Goal: Contribute content

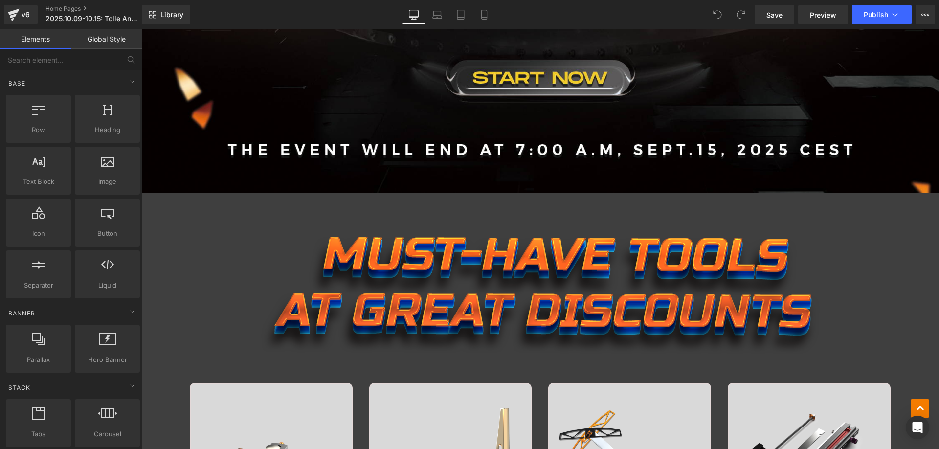
scroll to position [636, 0]
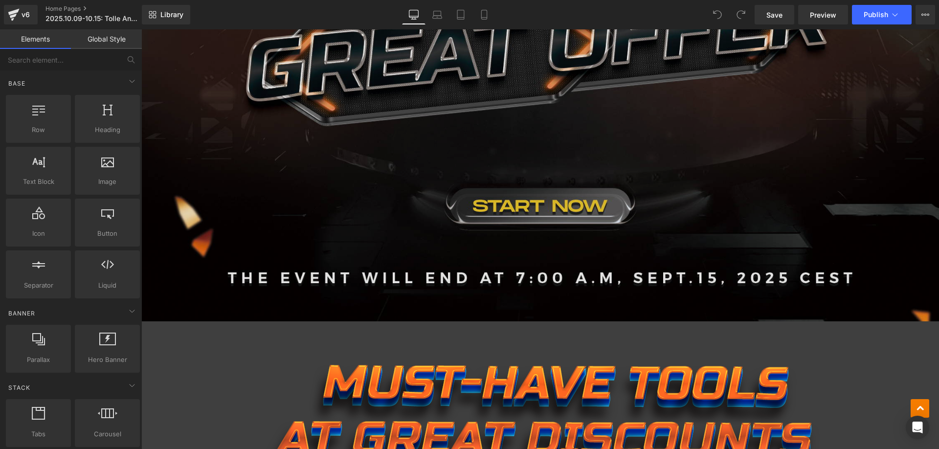
click at [395, 132] on img at bounding box center [540, 88] width 798 height 467
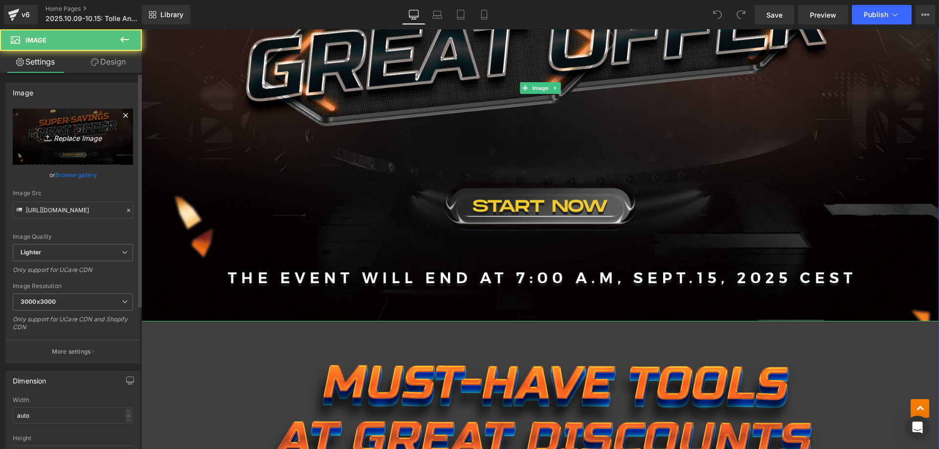
click at [75, 139] on icon "Replace Image" at bounding box center [73, 137] width 78 height 12
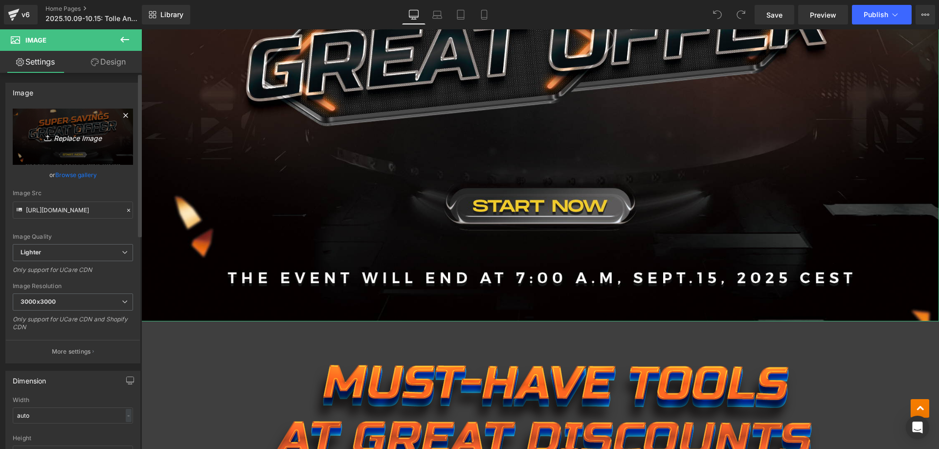
type input "C:\fakepath\banner.jpg"
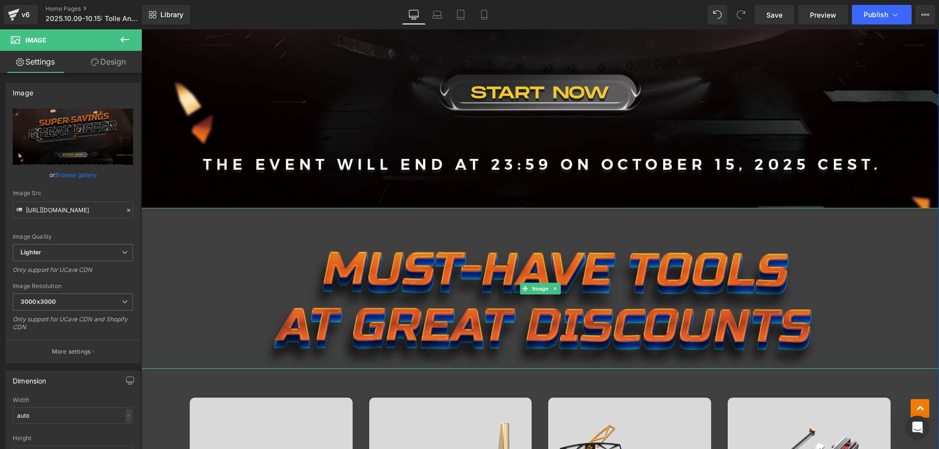
scroll to position [783, 0]
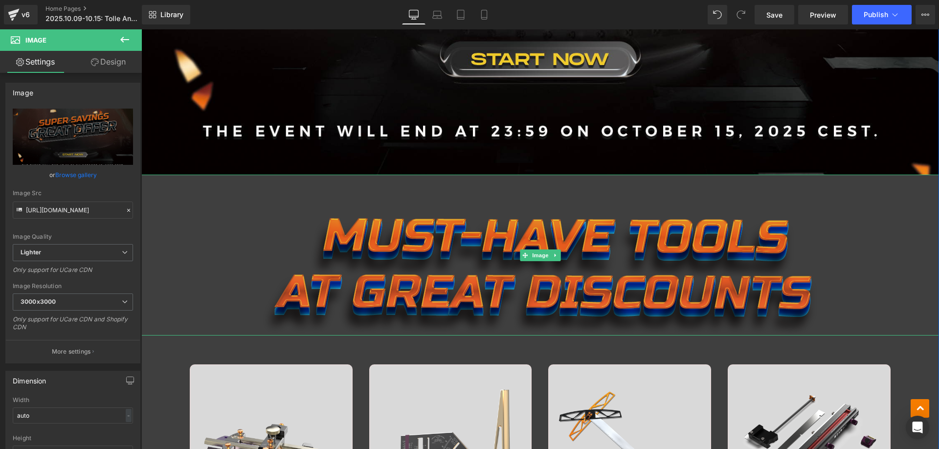
click at [391, 238] on img at bounding box center [540, 255] width 559 height 161
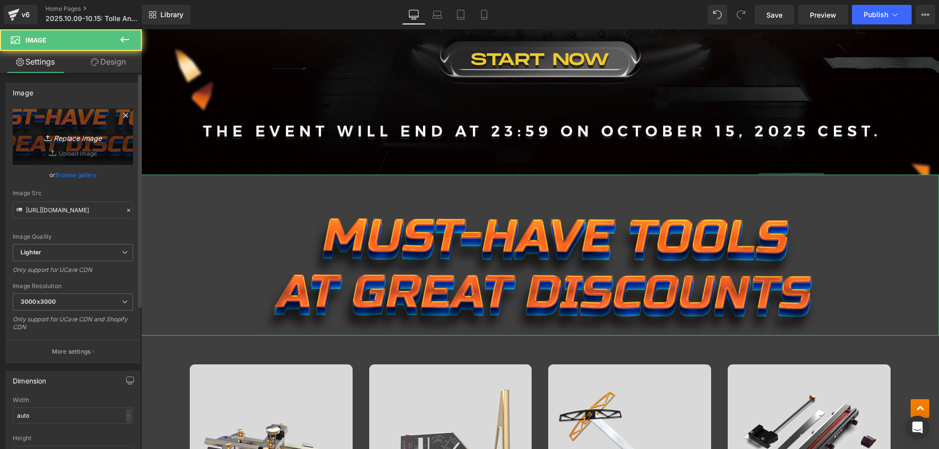
click at [76, 135] on icon "Replace Image" at bounding box center [73, 137] width 78 height 12
type input "C:\fakepath\edm_02.jpg"
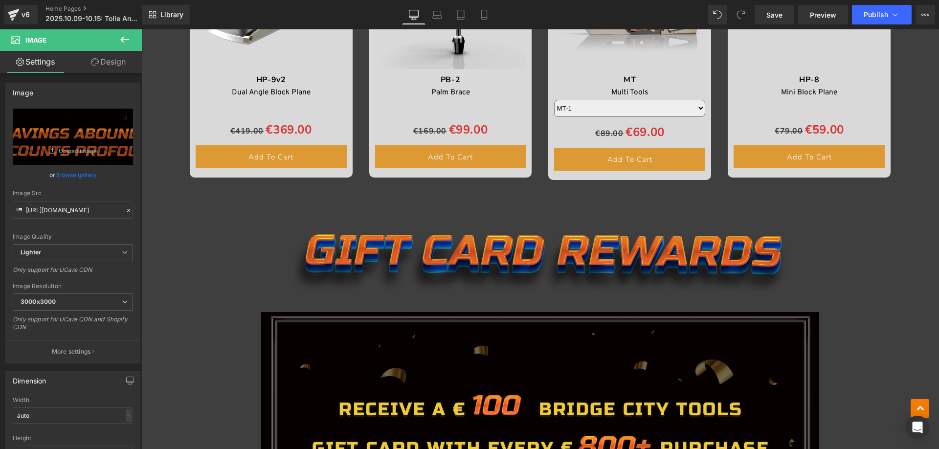
scroll to position [1858, 0]
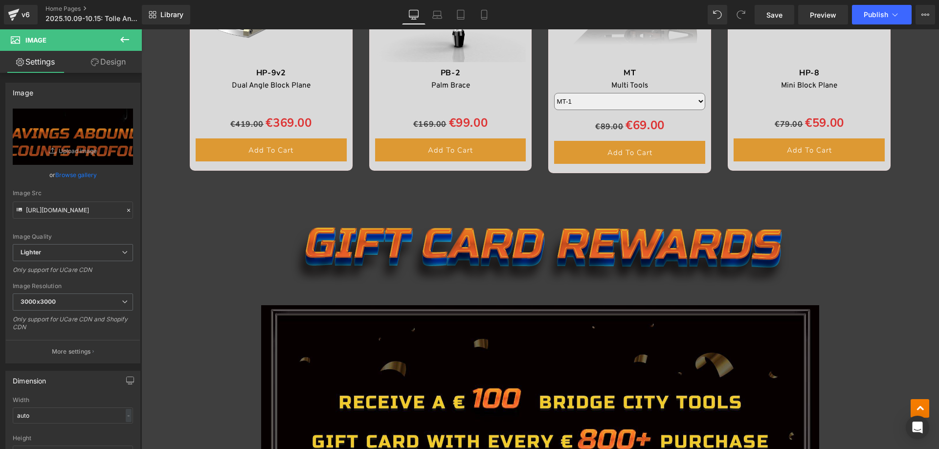
click at [413, 238] on img at bounding box center [540, 238] width 499 height 96
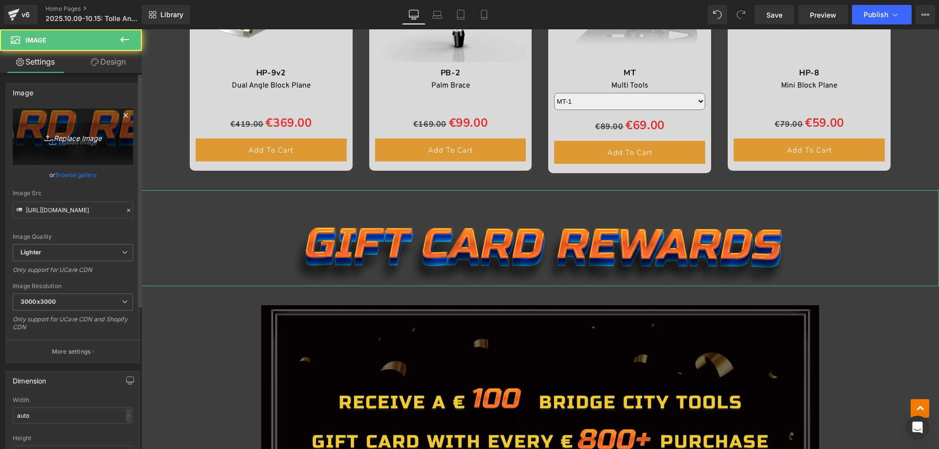
click at [72, 112] on link "Replace Image" at bounding box center [73, 137] width 120 height 56
type input "C:\fakepath\edm_09.jpg"
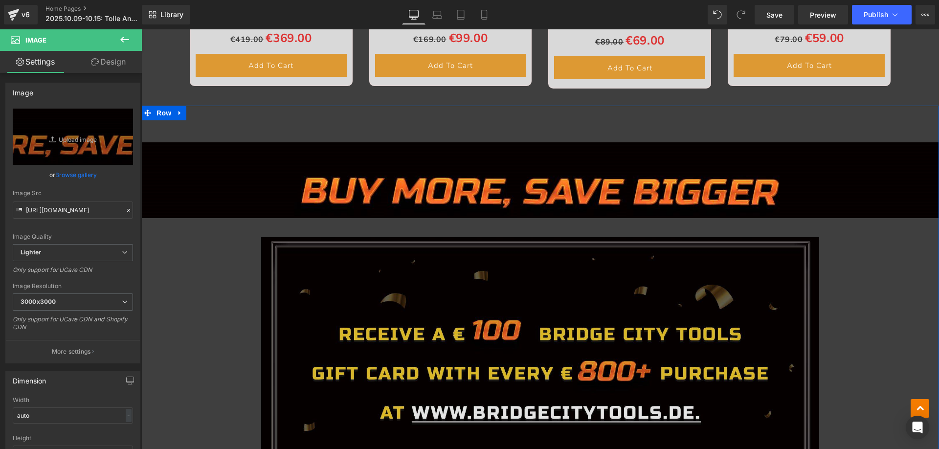
scroll to position [2103, 0]
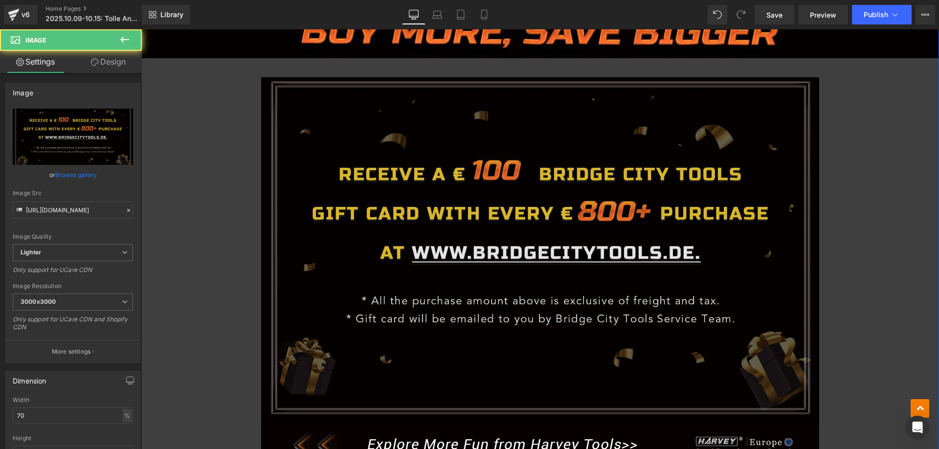
click at [348, 182] on img at bounding box center [540, 240] width 559 height 364
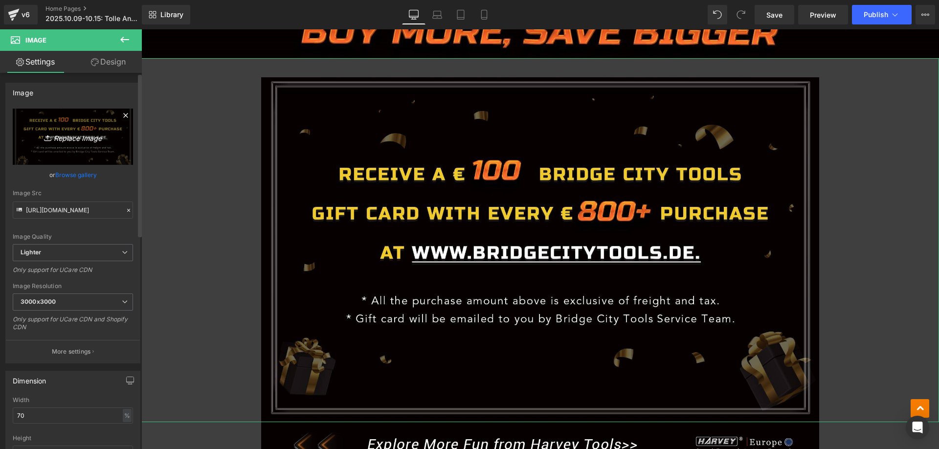
click at [98, 126] on link "Replace Image" at bounding box center [73, 137] width 120 height 56
type input "C:\fakepath\bc满减.jpg"
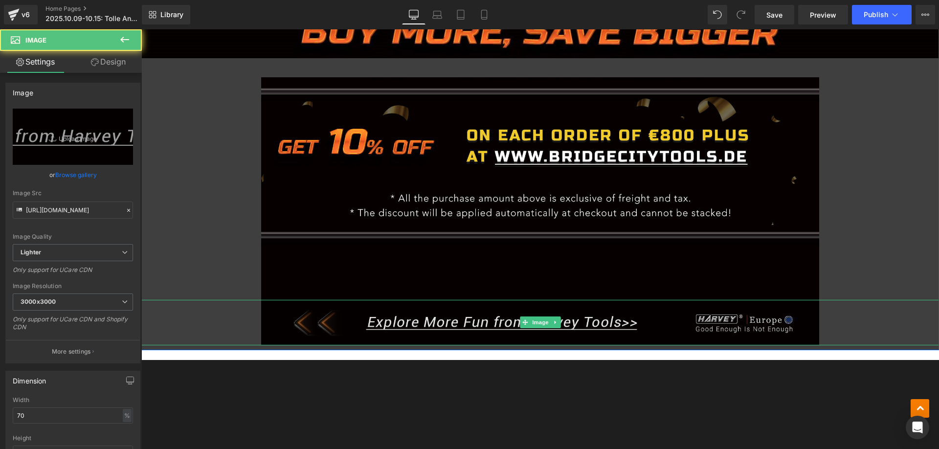
click at [380, 320] on img at bounding box center [540, 322] width 559 height 45
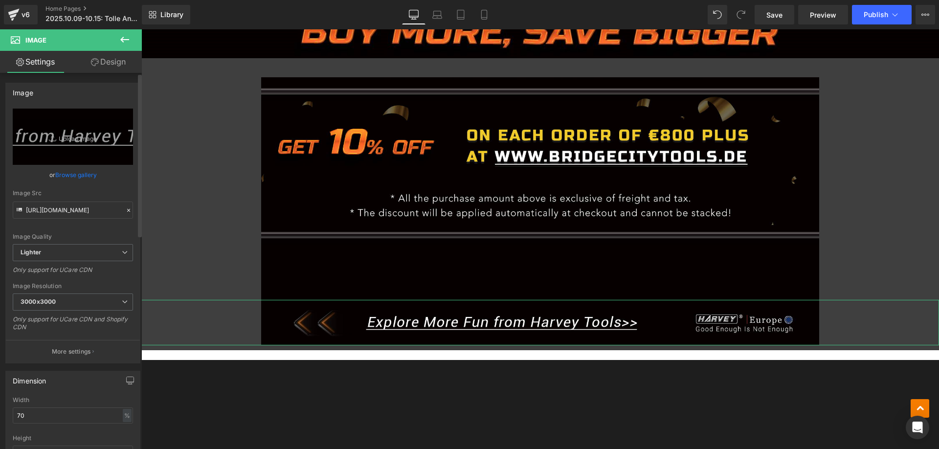
drag, startPoint x: 38, startPoint y: 415, endPoint x: 0, endPoint y: 409, distance: 38.6
click at [0, 409] on div "Dimension 70% Width 70 % % px auto Height auto 0 Circle Image" at bounding box center [73, 429] width 146 height 132
type input "100"
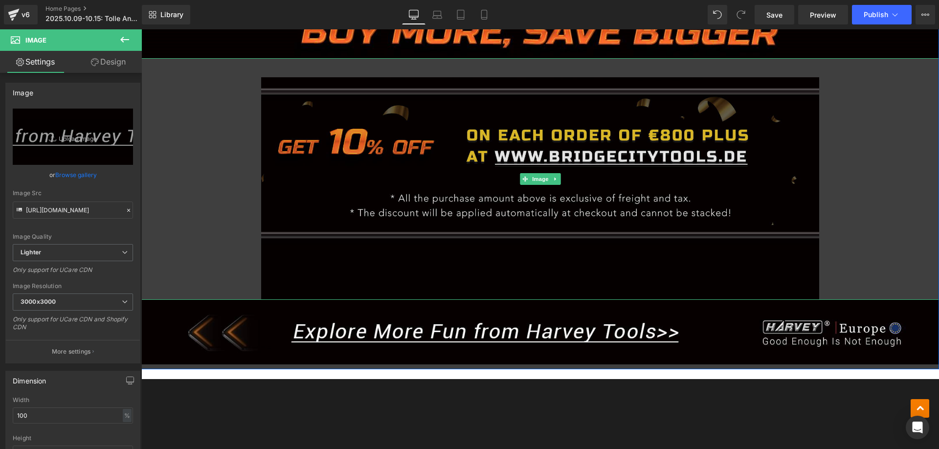
click at [378, 198] on img at bounding box center [540, 179] width 559 height 242
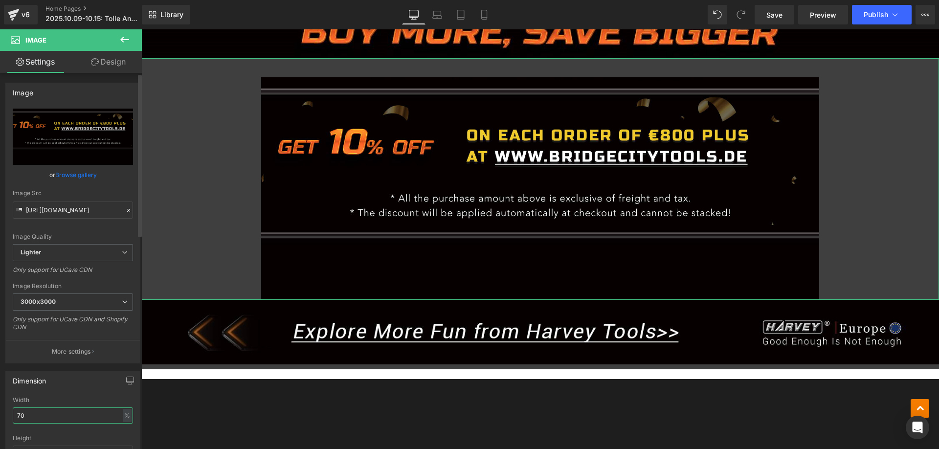
drag, startPoint x: 37, startPoint y: 413, endPoint x: 4, endPoint y: 407, distance: 33.3
click at [5, 409] on div "Dimension 70% Width 70 % % px auto Height auto 0 Circle Image" at bounding box center [73, 429] width 146 height 132
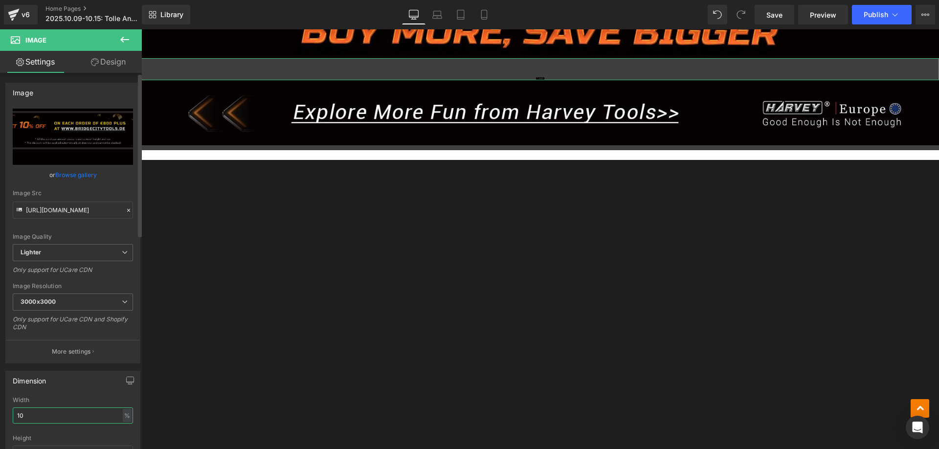
type input "100"
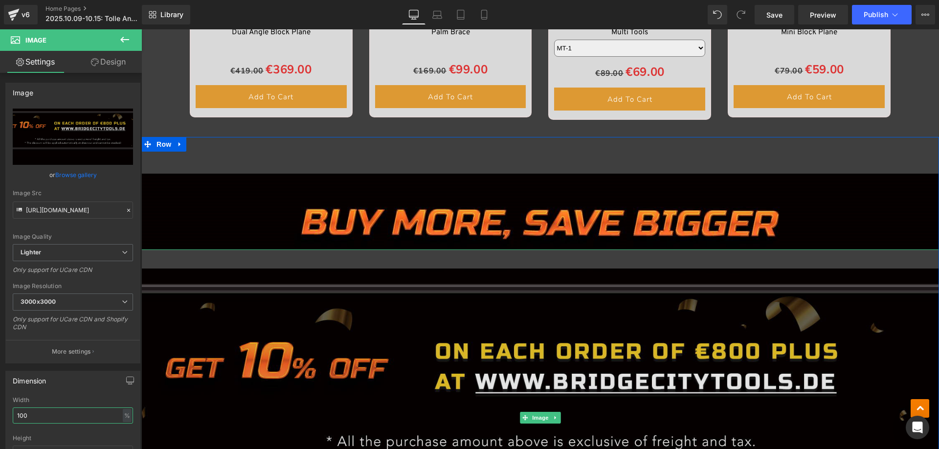
scroll to position [1907, 0]
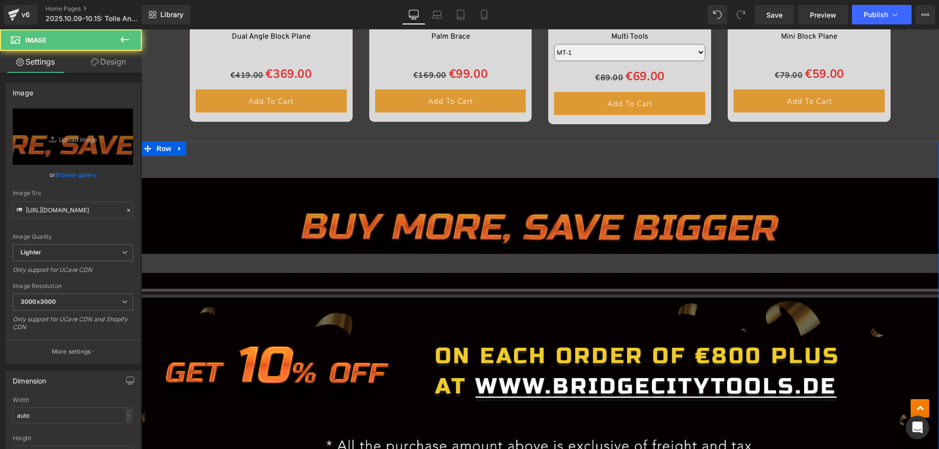
click at [402, 230] on img at bounding box center [540, 197] width 798 height 112
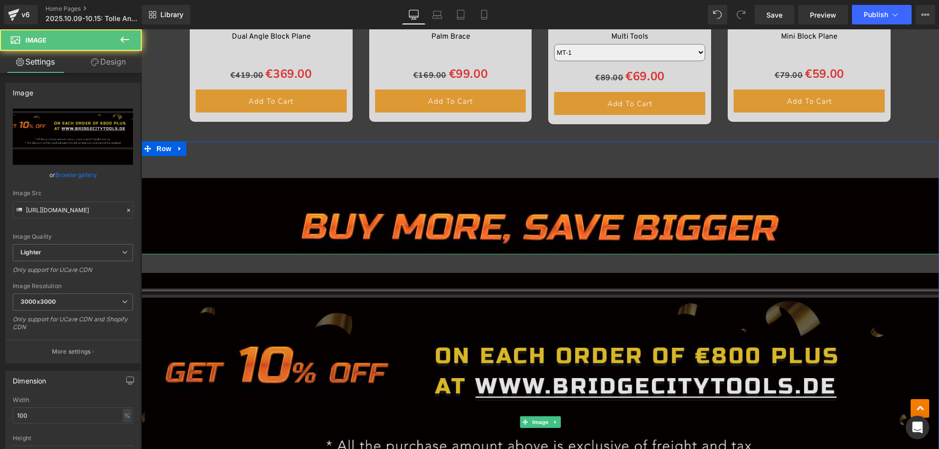
click at [369, 341] on img at bounding box center [540, 422] width 798 height 337
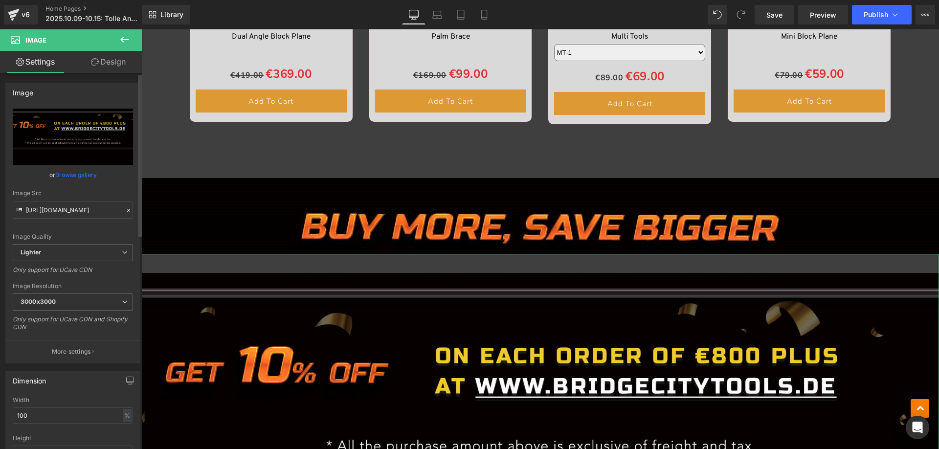
drag, startPoint x: 41, startPoint y: 410, endPoint x: 0, endPoint y: 408, distance: 41.1
click at [0, 408] on div "Dimension 100% Width 100 % % px auto Height auto 0 Circle Image" at bounding box center [73, 429] width 146 height 132
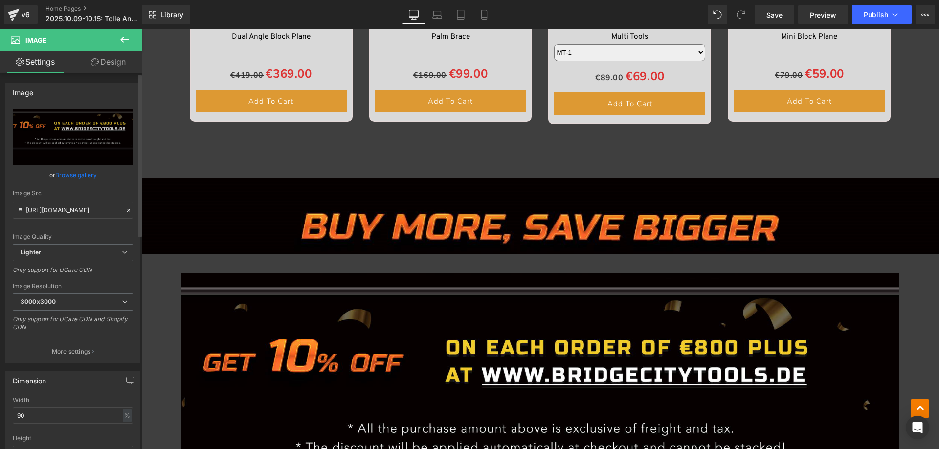
drag, startPoint x: 18, startPoint y: 414, endPoint x: 2, endPoint y: 411, distance: 16.4
click at [2, 411] on div "Dimension 100% Width 90 % % px auto Height auto 0 Circle Image" at bounding box center [73, 429] width 146 height 132
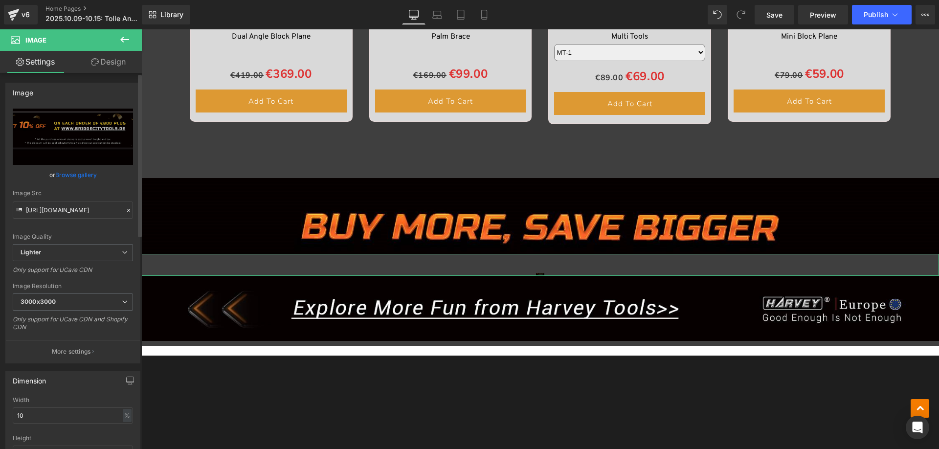
type input "100"
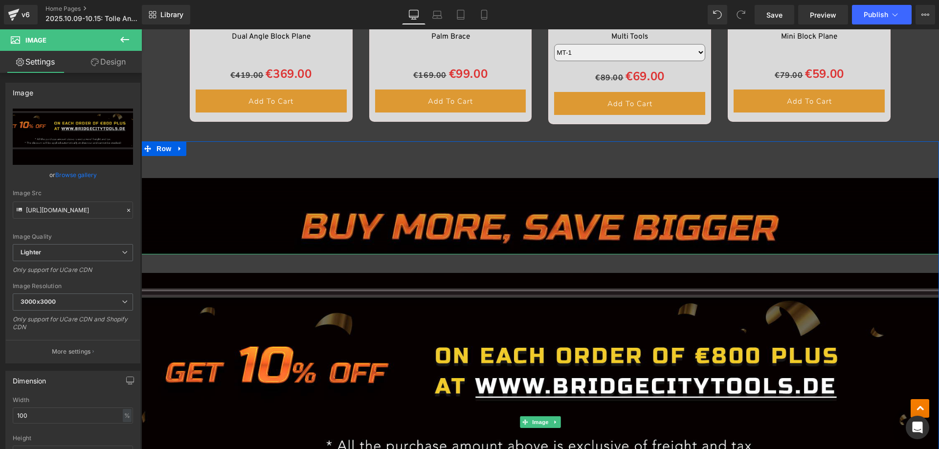
scroll to position [1565, 0]
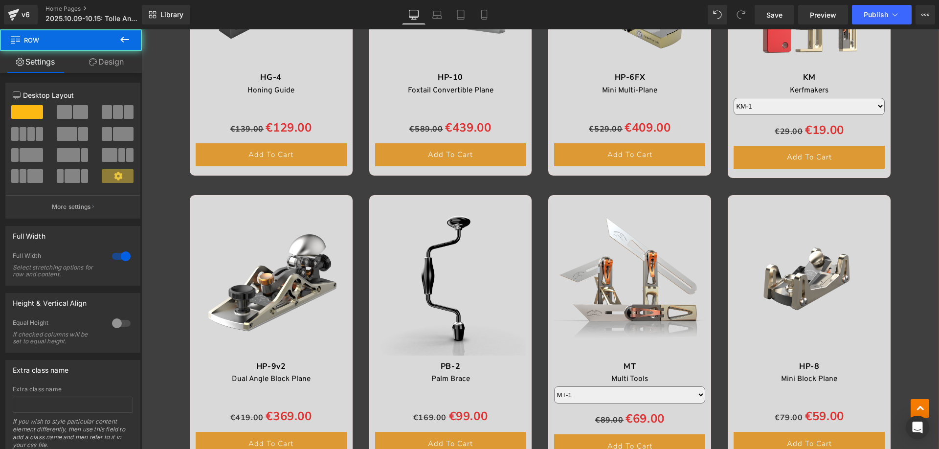
click at [107, 63] on link "Design" at bounding box center [106, 62] width 71 height 22
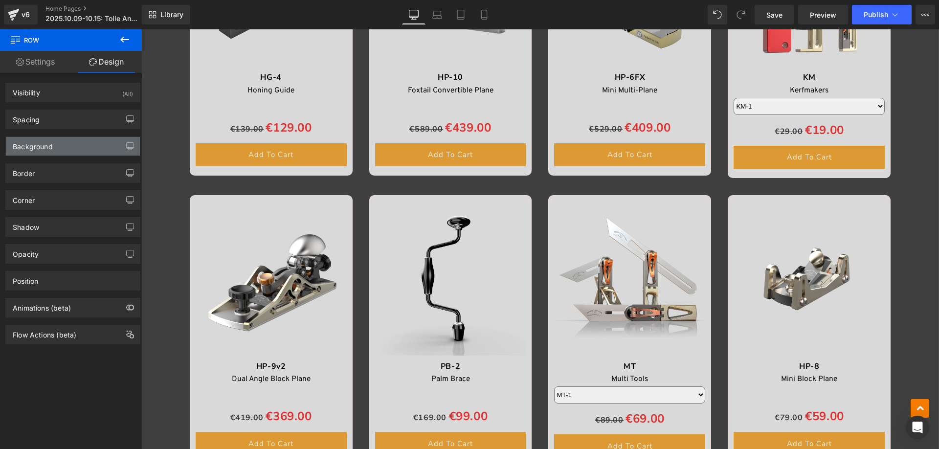
click at [45, 145] on div "Background" at bounding box center [33, 144] width 40 height 14
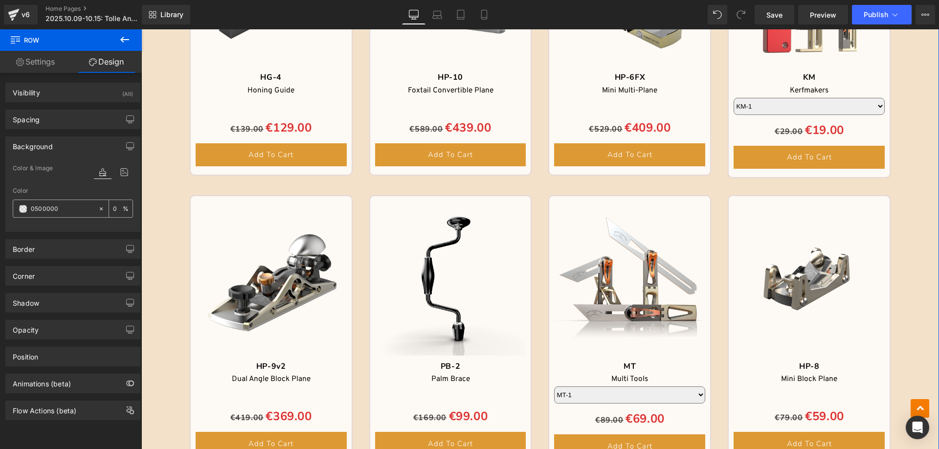
type input "050000"
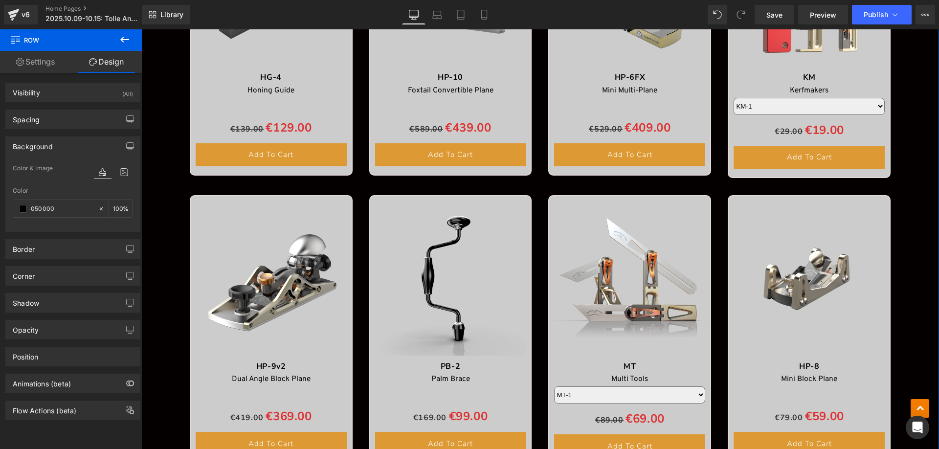
drag, startPoint x: 27, startPoint y: 206, endPoint x: 6, endPoint y: 205, distance: 21.1
click at [4, 205] on div "Background Color & Image color Color 050000 100 % Image Replace Image Upload im…" at bounding box center [73, 180] width 146 height 103
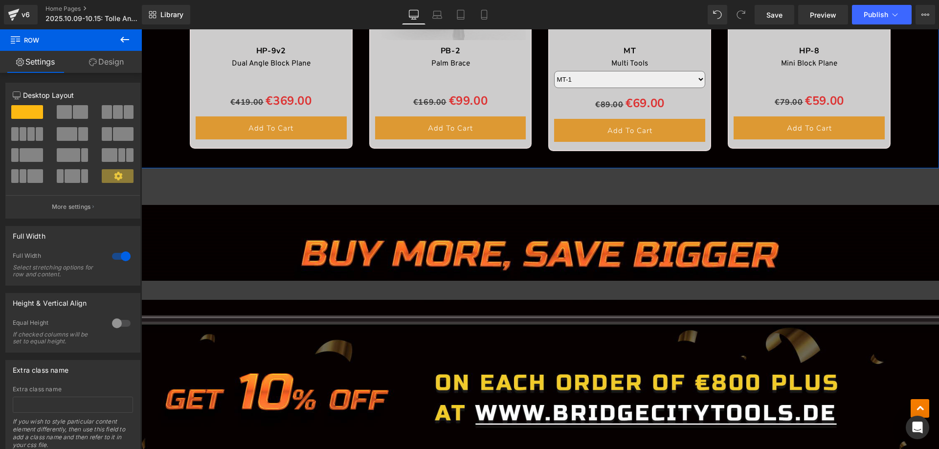
scroll to position [1956, 0]
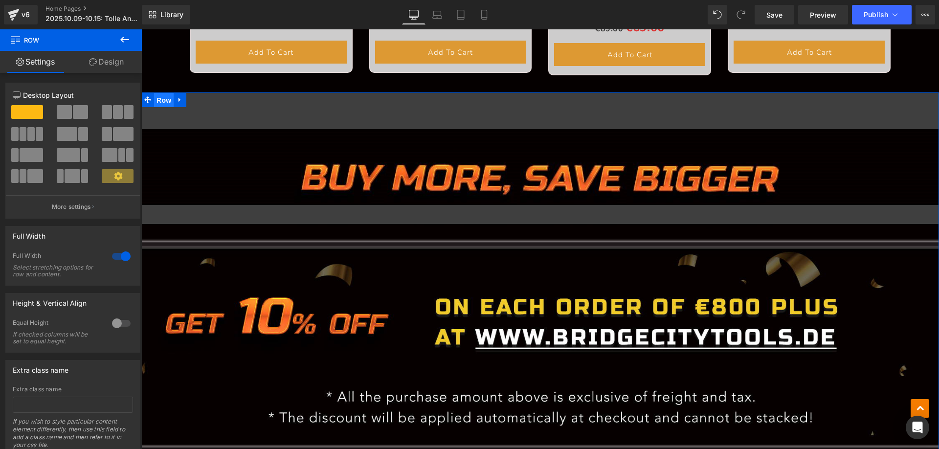
click at [160, 98] on span "Row" at bounding box center [164, 100] width 20 height 15
click at [111, 60] on link "Design" at bounding box center [106, 62] width 71 height 22
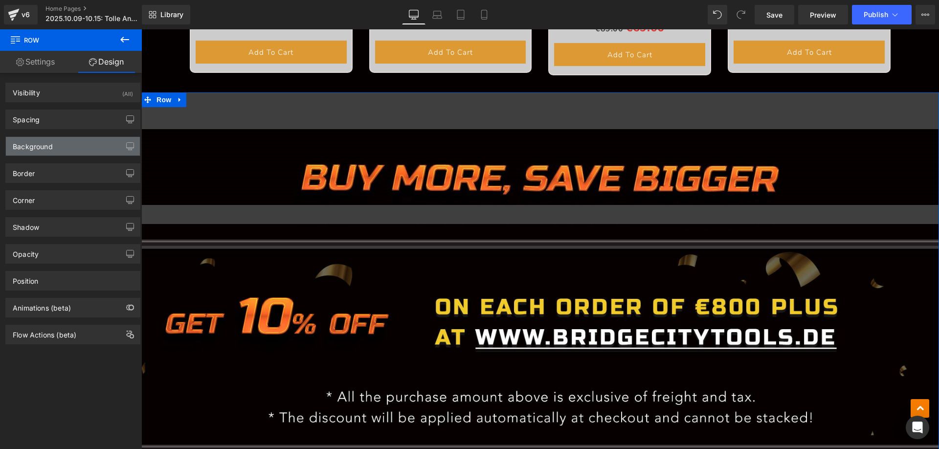
click at [53, 148] on div "Background" at bounding box center [73, 146] width 134 height 19
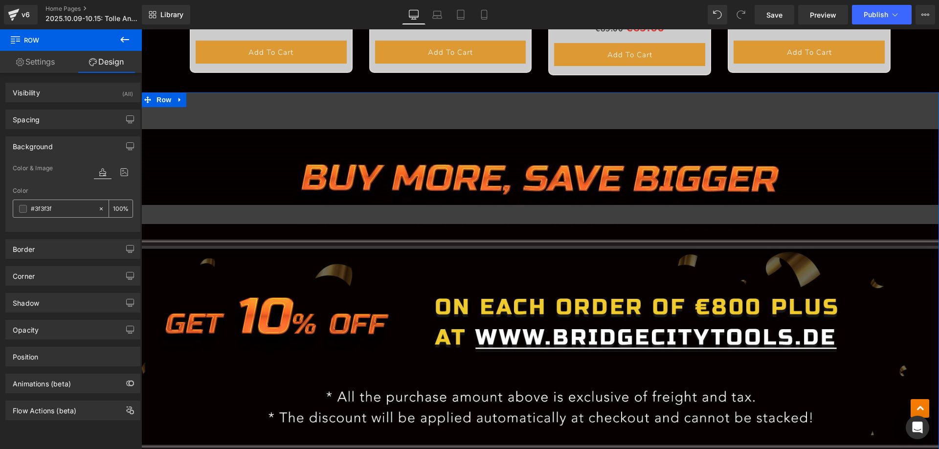
click at [58, 212] on input "#3f3f3f" at bounding box center [62, 208] width 63 height 11
paste input "050000"
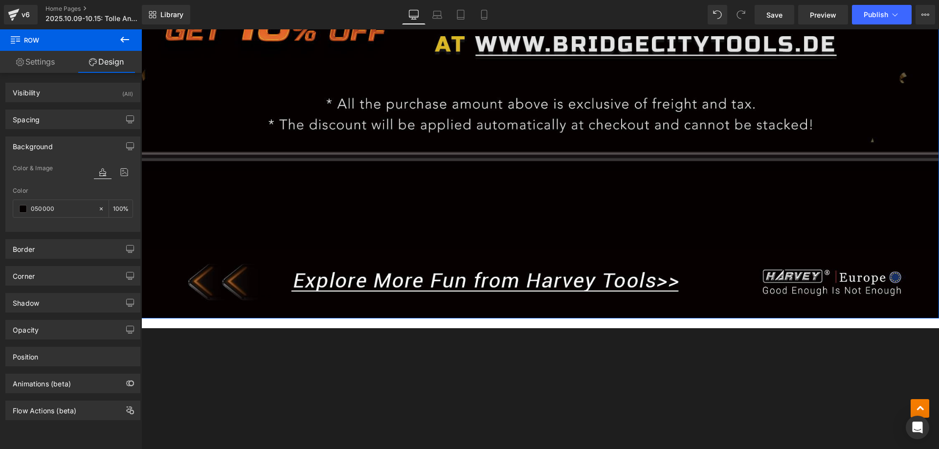
scroll to position [2250, 0]
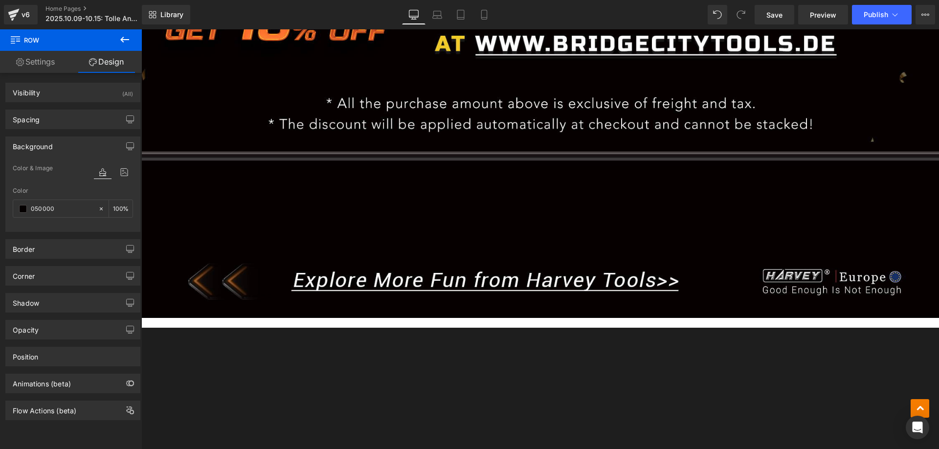
type input "050000"
click at [121, 40] on icon at bounding box center [124, 40] width 9 height 6
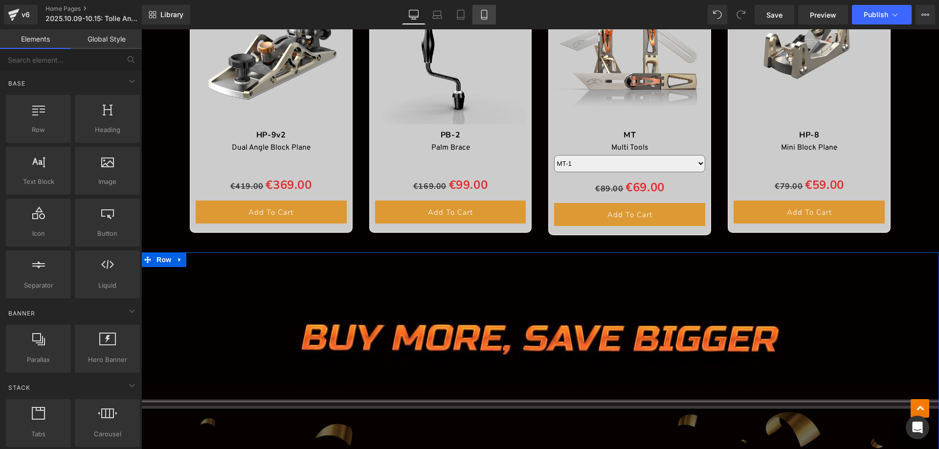
scroll to position [1712, 0]
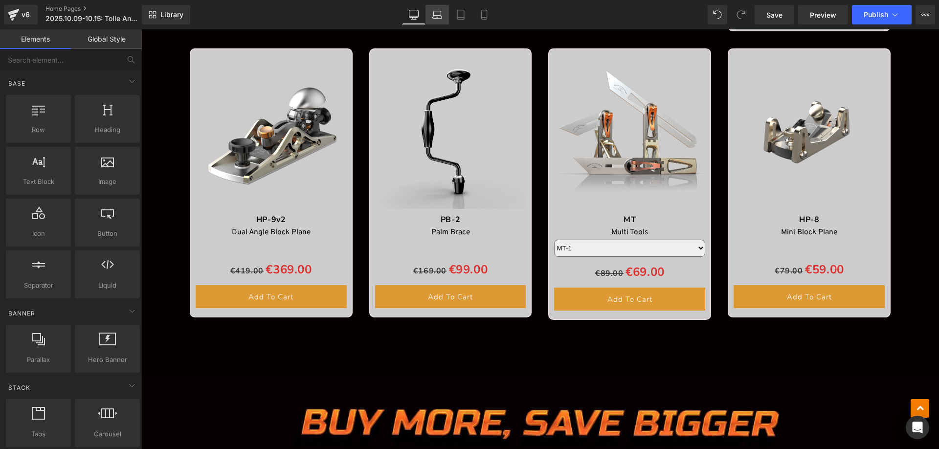
click at [440, 16] on icon at bounding box center [437, 17] width 9 height 3
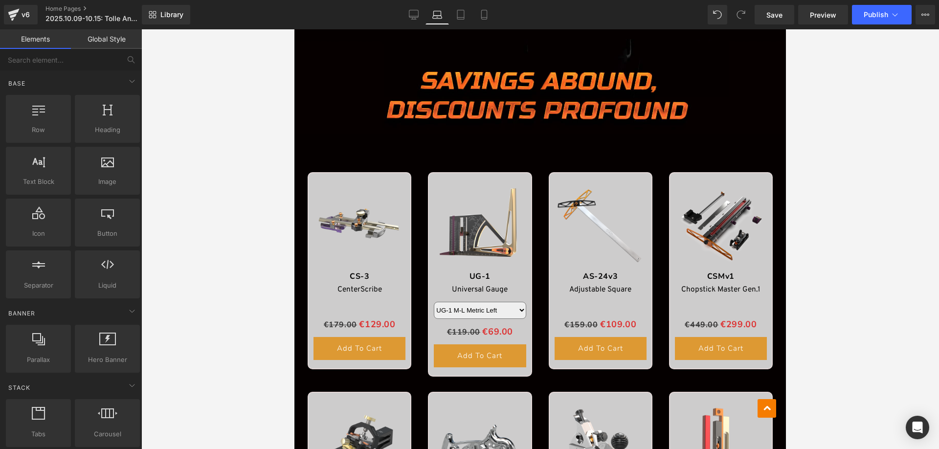
scroll to position [601, 0]
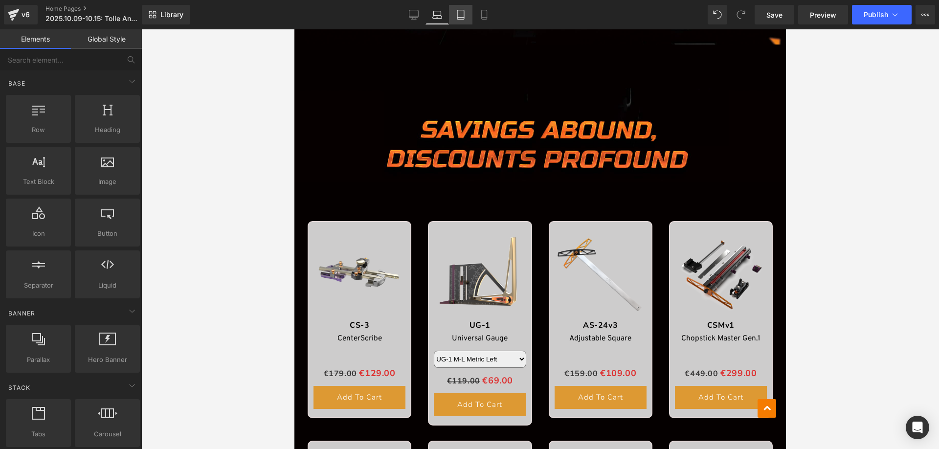
click at [460, 18] on icon at bounding box center [460, 18] width 7 height 0
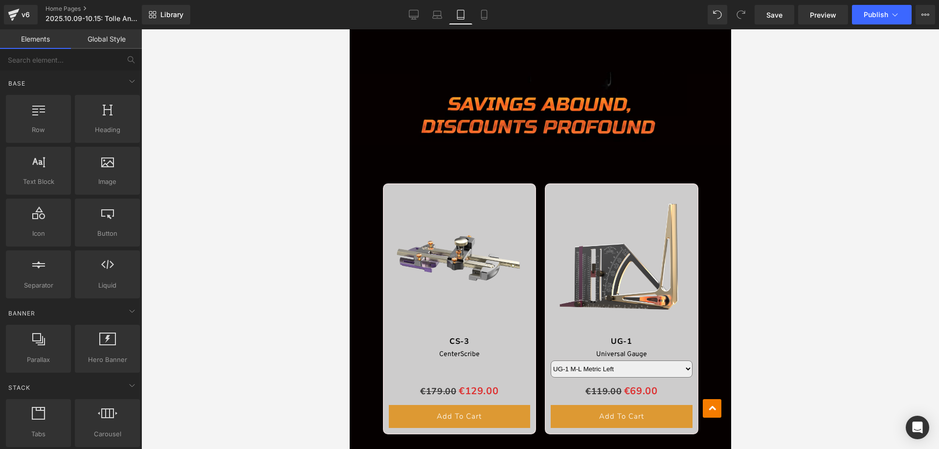
scroll to position [324, 0]
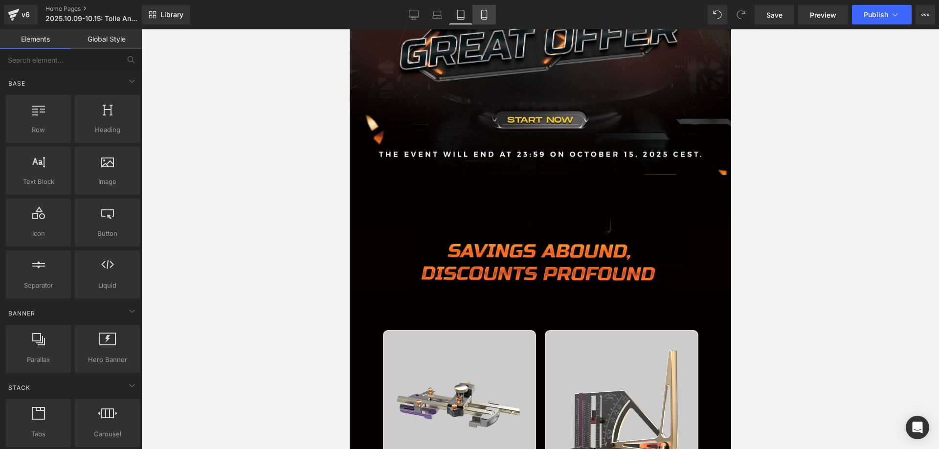
click at [483, 16] on icon at bounding box center [484, 15] width 10 height 10
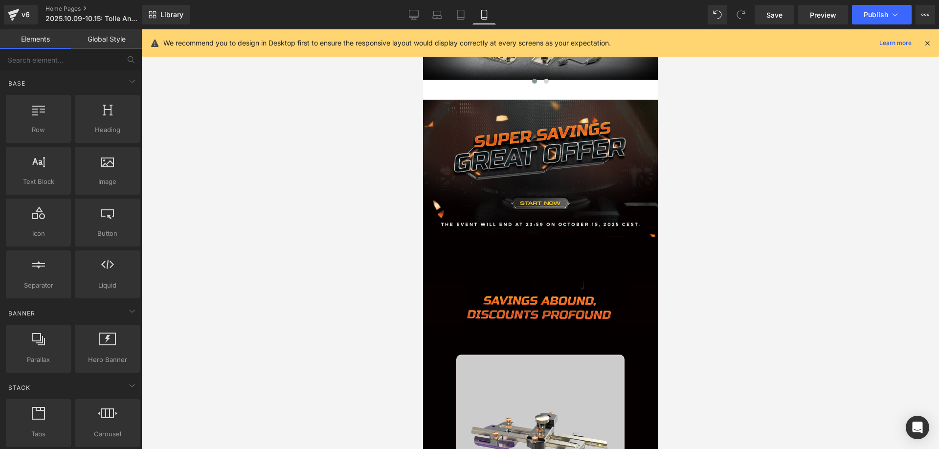
scroll to position [64, 0]
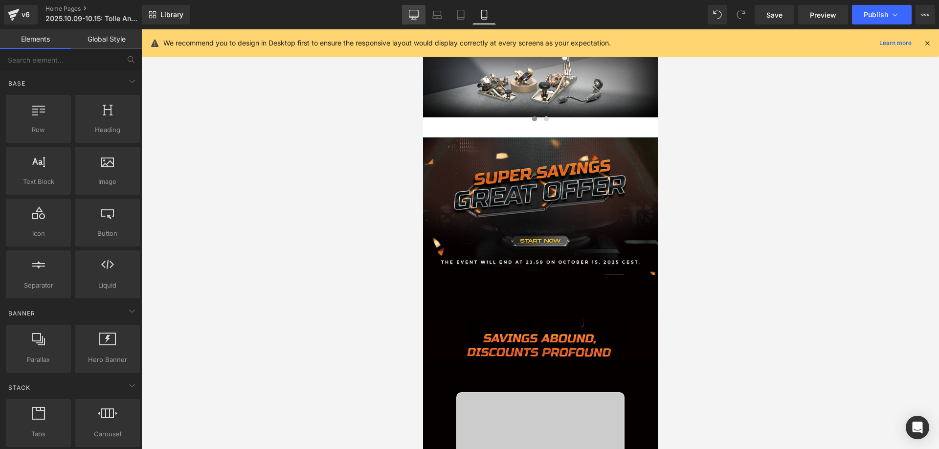
drag, startPoint x: 409, startPoint y: 11, endPoint x: 673, endPoint y: 51, distance: 267.1
click at [410, 12] on icon at bounding box center [413, 13] width 9 height 7
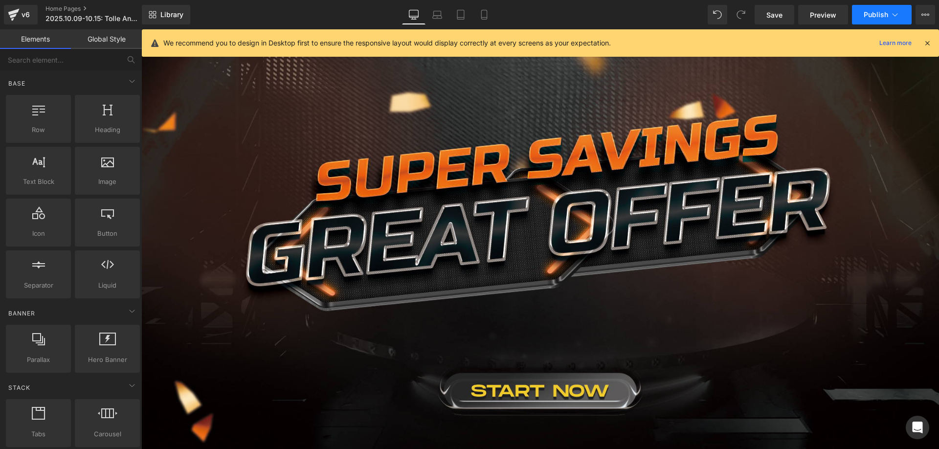
scroll to position [204, 0]
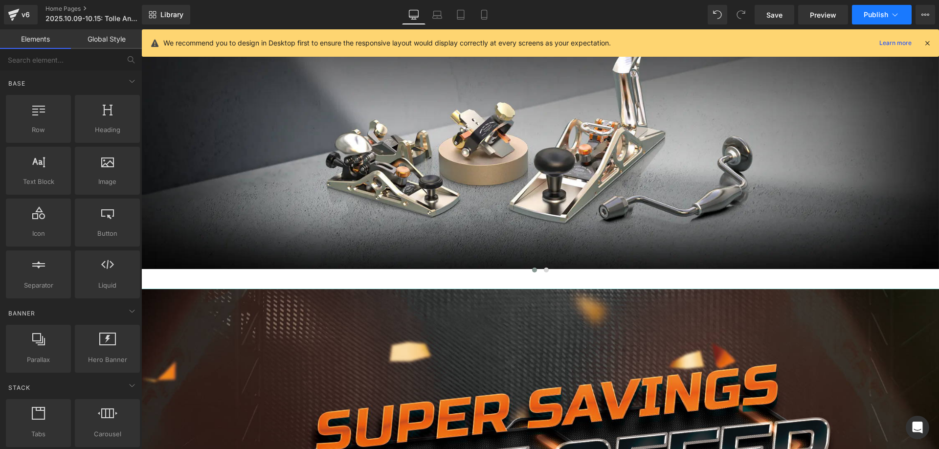
click at [873, 15] on span "Publish" at bounding box center [876, 15] width 24 height 8
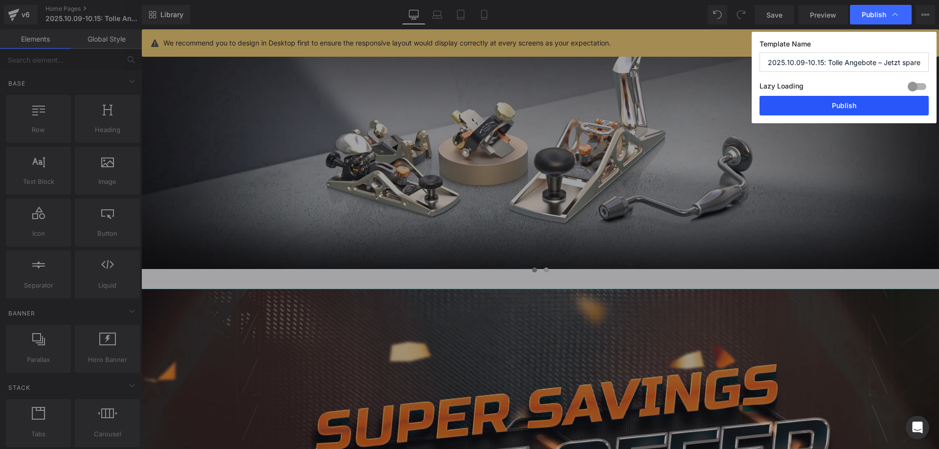
click at [839, 103] on button "Publish" at bounding box center [844, 106] width 169 height 20
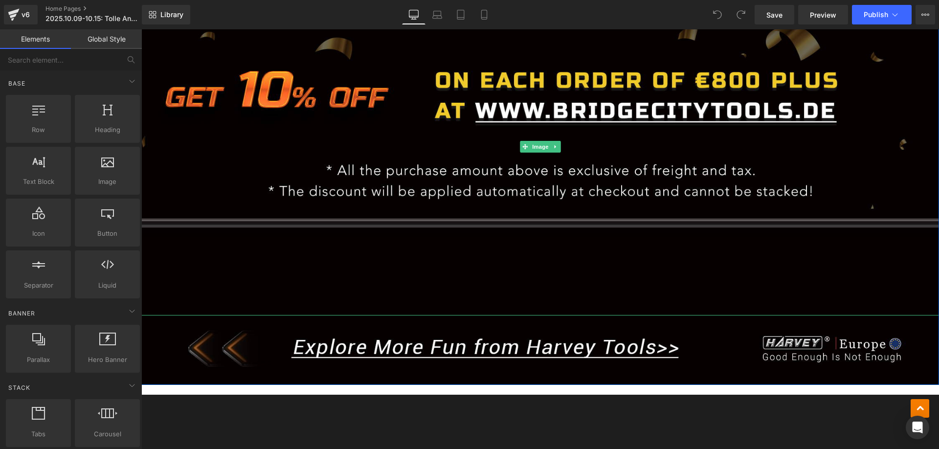
scroll to position [2201, 0]
